Goal: Navigation & Orientation: Find specific page/section

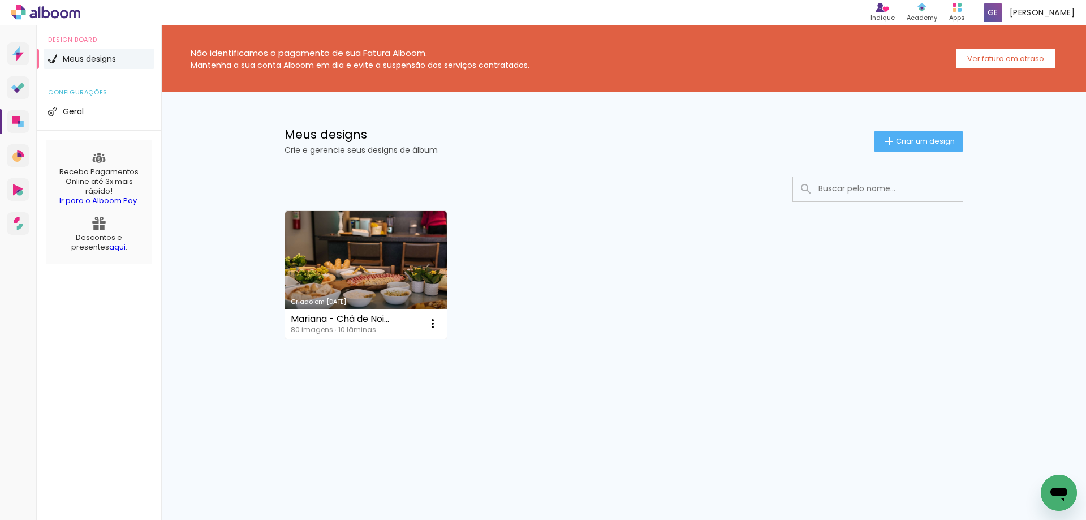
click at [58, 12] on icon at bounding box center [55, 14] width 8 height 8
click at [18, 50] on icon at bounding box center [15, 50] width 7 height 8
